Goal: Task Accomplishment & Management: Use online tool/utility

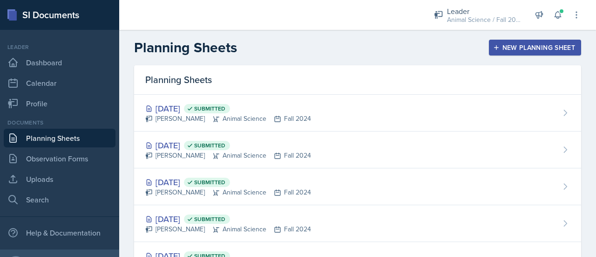
drag, startPoint x: 0, startPoint y: 0, endPoint x: 534, endPoint y: 48, distance: 536.0
click at [534, 48] on div "New Planning Sheet" at bounding box center [535, 47] width 80 height 7
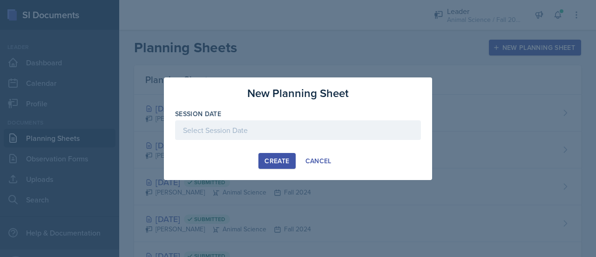
click at [306, 129] on div at bounding box center [298, 130] width 246 height 20
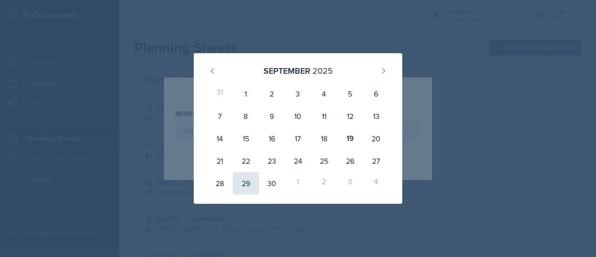
click at [241, 181] on div "29" at bounding box center [246, 183] width 26 height 22
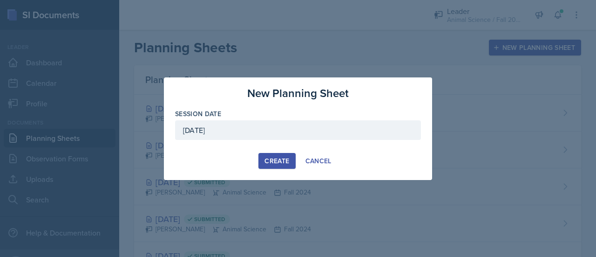
click at [228, 128] on div "September 29th, 2025" at bounding box center [298, 130] width 246 height 20
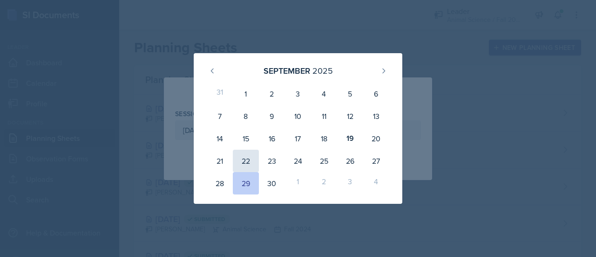
click at [244, 161] on div "22" at bounding box center [246, 161] width 26 height 22
type input "[DATE]"
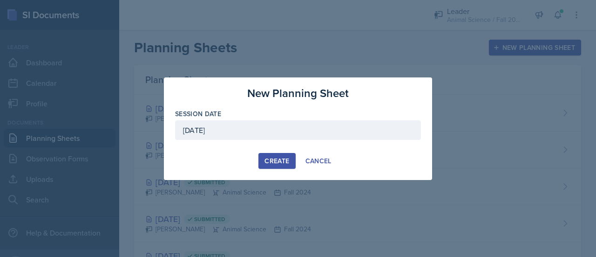
click at [284, 164] on div "Create" at bounding box center [277, 160] width 25 height 7
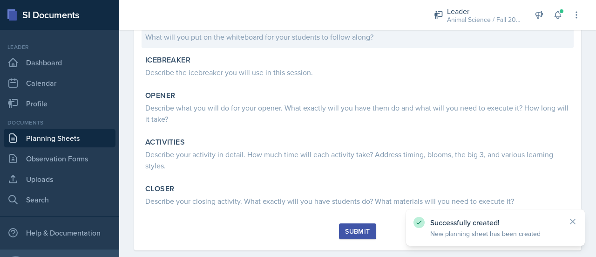
scroll to position [141, 0]
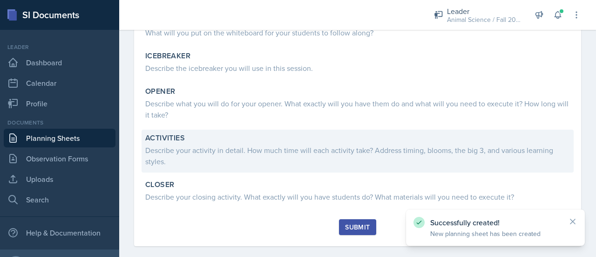
click at [235, 145] on div "Describe your activity in detail. How much time will each activity take? Addres…" at bounding box center [357, 155] width 425 height 22
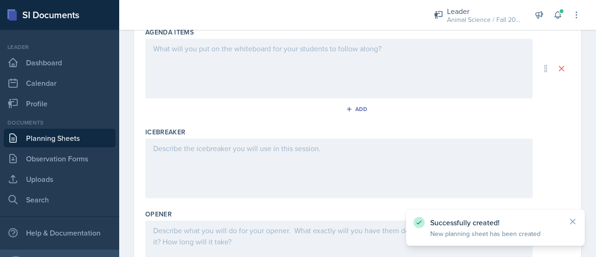
click at [231, 153] on div at bounding box center [339, 168] width 388 height 60
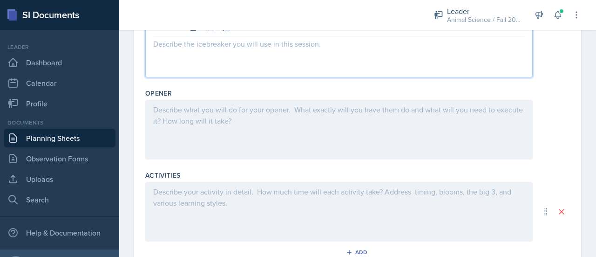
click at [232, 207] on div at bounding box center [339, 212] width 388 height 60
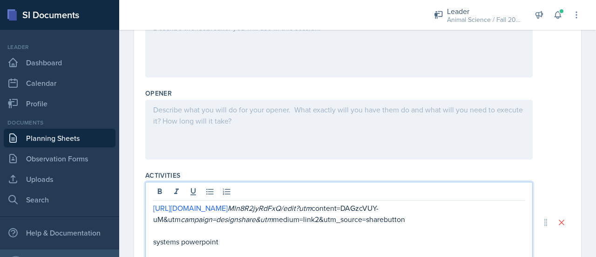
click at [549, 187] on div "https://www.canva.com/design/DAGzcVUY-uM/pEnV8q2u Mln8R2jyRdFxQ/edit?utm conten…" at bounding box center [357, 222] width 425 height 81
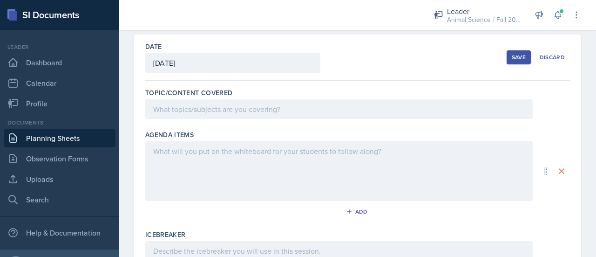
scroll to position [39, 0]
